Goal: Information Seeking & Learning: Learn about a topic

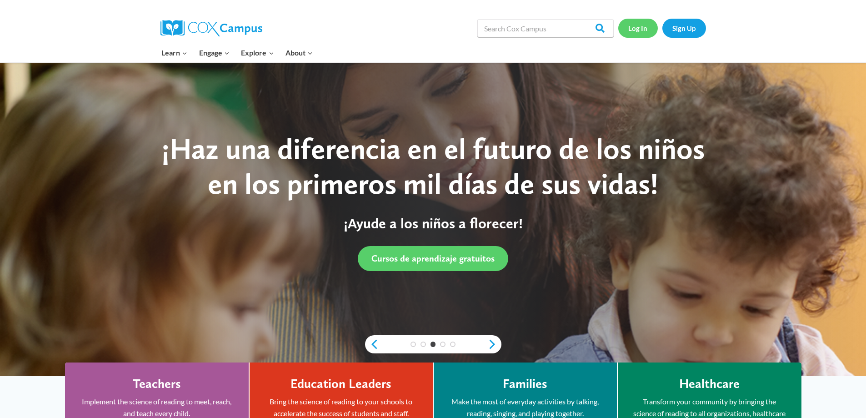
click at [641, 27] on link "Log In" at bounding box center [638, 28] width 40 height 19
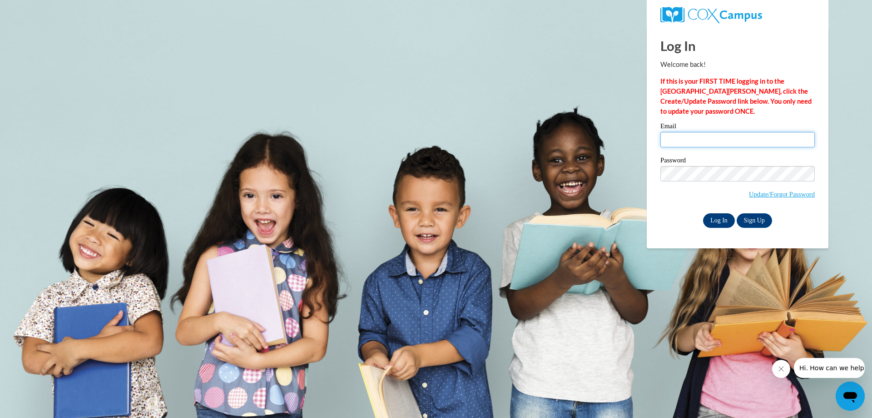
type input "[EMAIL_ADDRESS][DOMAIN_NAME]"
click at [725, 219] on input "Log In" at bounding box center [719, 220] width 32 height 15
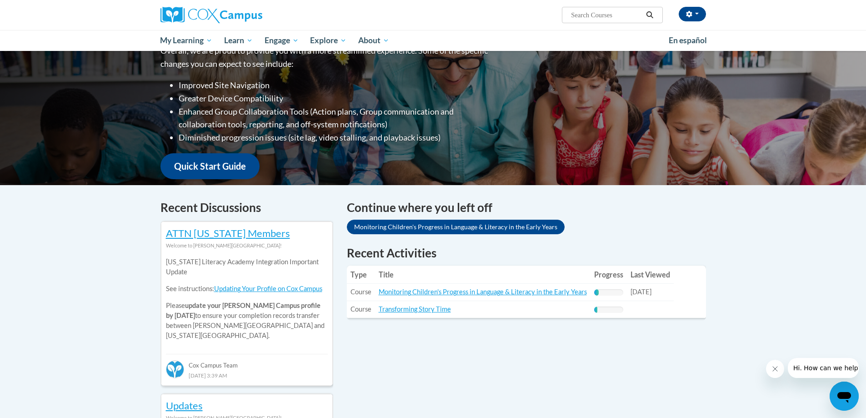
scroll to position [182, 0]
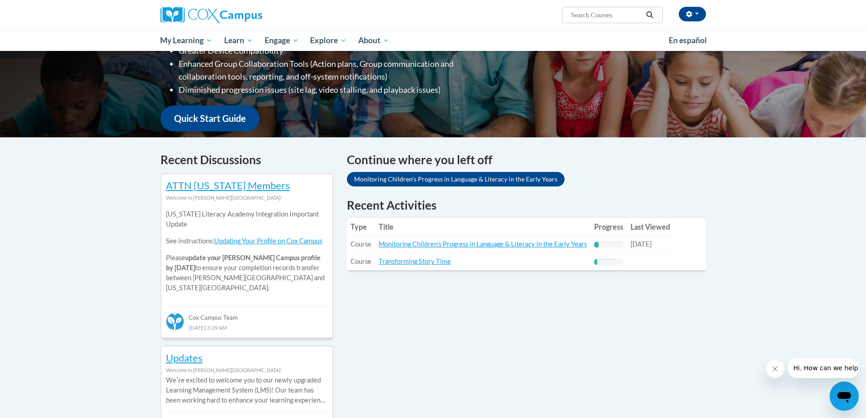
drag, startPoint x: 443, startPoint y: 245, endPoint x: 419, endPoint y: 310, distance: 69.7
click at [372, 179] on link "Monitoring Children's Progress in Language & Literacy in the Early Years" at bounding box center [456, 179] width 218 height 15
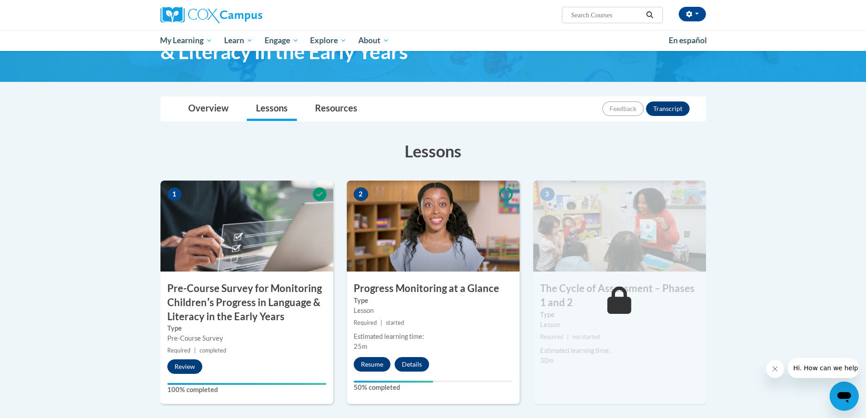
scroll to position [91, 0]
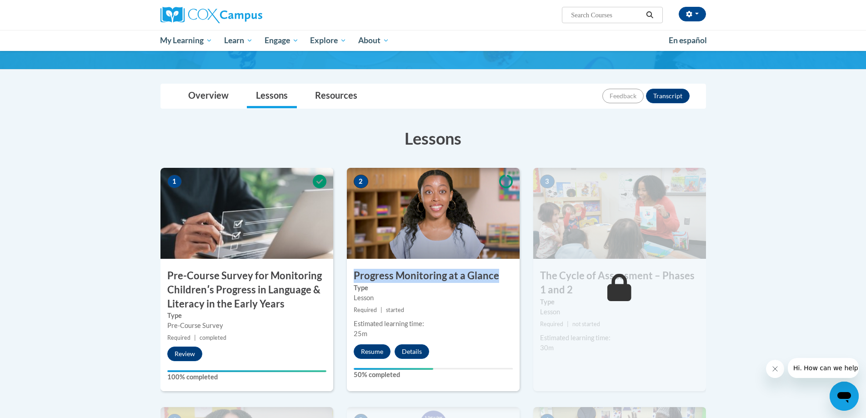
drag, startPoint x: 354, startPoint y: 278, endPoint x: 497, endPoint y: 274, distance: 142.7
click at [497, 274] on h3 "Progress Monitoring at a Glance" at bounding box center [433, 276] width 173 height 14
copy h3 "Progress Monitoring at a Glance"
